Goal: Information Seeking & Learning: Learn about a topic

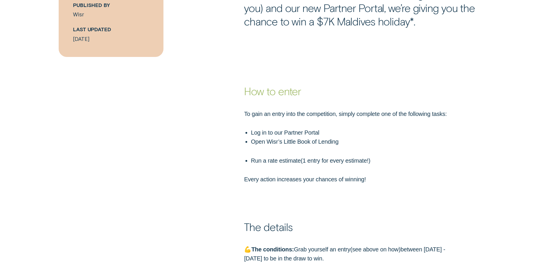
scroll to position [467, 0]
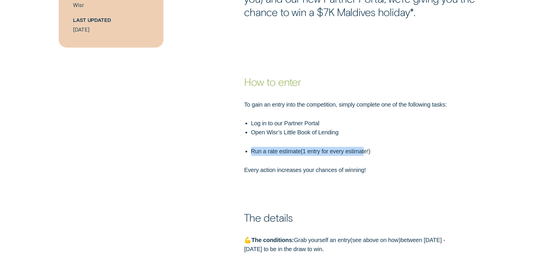
drag, startPoint x: 242, startPoint y: 152, endPoint x: 367, endPoint y: 150, distance: 124.4
click at [367, 150] on div "To gain an entry into the competition, simply complete one of the following tas…" at bounding box center [278, 137] width 520 height 75
click at [345, 151] on p "Run a rate estimate ( 1 entry for every estimate! )" at bounding box center [356, 151] width 210 height 9
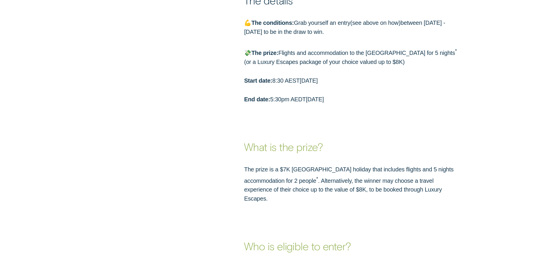
scroll to position [701, 0]
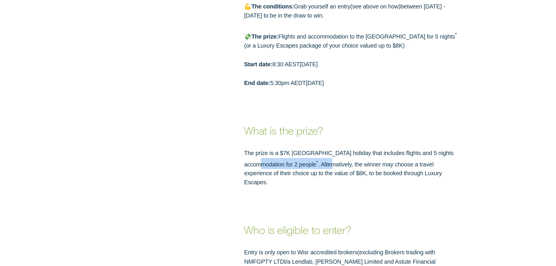
drag, startPoint x: 244, startPoint y: 165, endPoint x: 291, endPoint y: 167, distance: 47.9
click at [291, 167] on div "The prize is a $7K [GEOGRAPHIC_DATA] holiday that includes flights and 5 nights…" at bounding box center [352, 168] width 223 height 38
click at [326, 164] on p "The prize is a $7K [GEOGRAPHIC_DATA] holiday that includes flights and 5 nights…" at bounding box center [352, 168] width 216 height 38
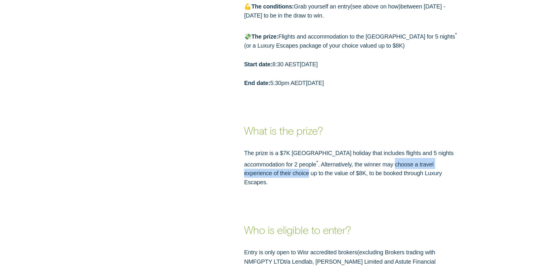
drag, startPoint x: 396, startPoint y: 162, endPoint x: 411, endPoint y: 182, distance: 25.4
click at [459, 168] on p "The prize is a $7K [GEOGRAPHIC_DATA] holiday that includes flights and 5 nights…" at bounding box center [352, 168] width 216 height 38
click at [397, 187] on h3 "Who is eligible to enter?" at bounding box center [352, 211] width 216 height 49
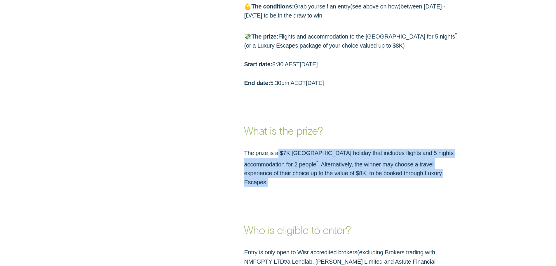
drag, startPoint x: 418, startPoint y: 172, endPoint x: 276, endPoint y: 155, distance: 143.2
click at [277, 156] on p "The prize is a $7K [GEOGRAPHIC_DATA] holiday that includes flights and 5 nights…" at bounding box center [352, 168] width 216 height 38
click at [276, 154] on p "The prize is a $7K [GEOGRAPHIC_DATA] holiday that includes flights and 5 nights…" at bounding box center [352, 168] width 216 height 38
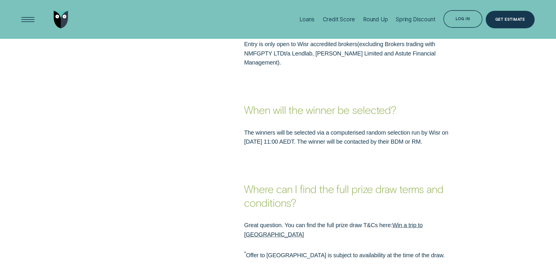
scroll to position [905, 0]
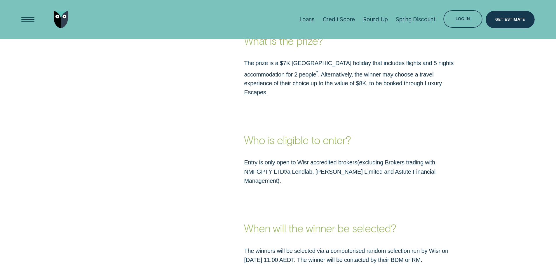
drag, startPoint x: 336, startPoint y: 185, endPoint x: 343, endPoint y: 165, distance: 21.2
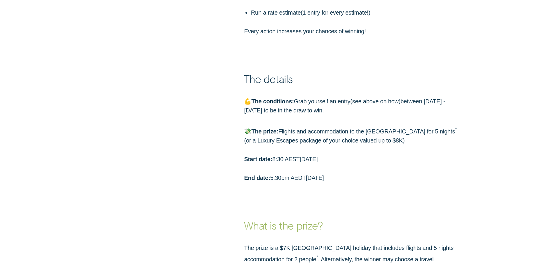
scroll to position [0, 0]
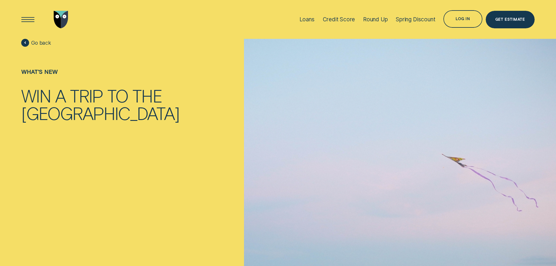
drag, startPoint x: 343, startPoint y: 165, endPoint x: 347, endPoint y: -28, distance: 192.8
